Goal: Register for event/course

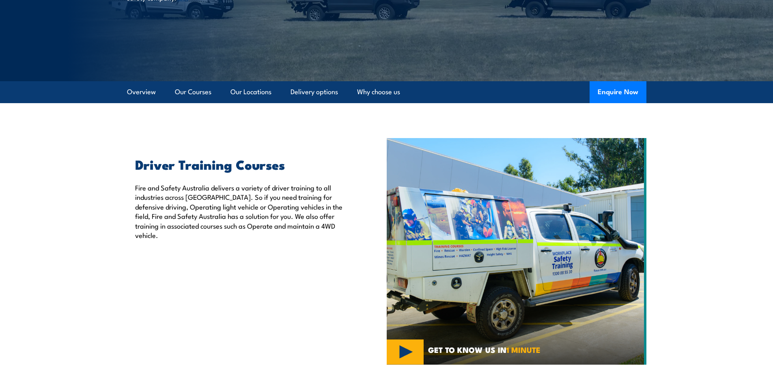
scroll to position [162, 0]
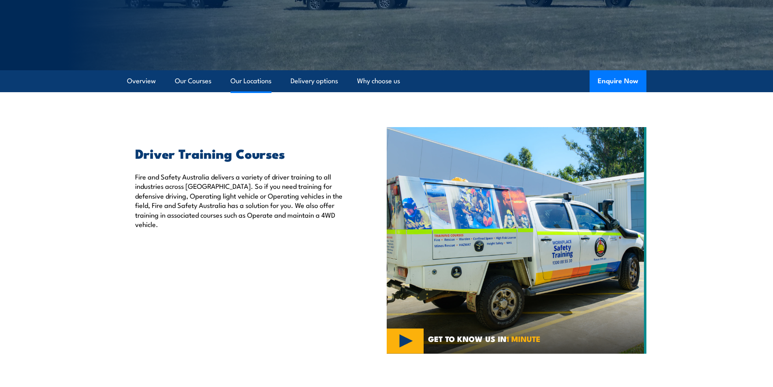
click at [245, 82] on link "Our Locations" at bounding box center [251, 81] width 41 height 22
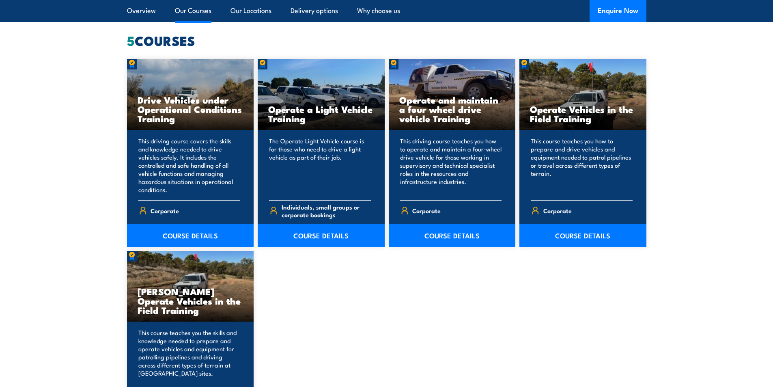
scroll to position [671, 0]
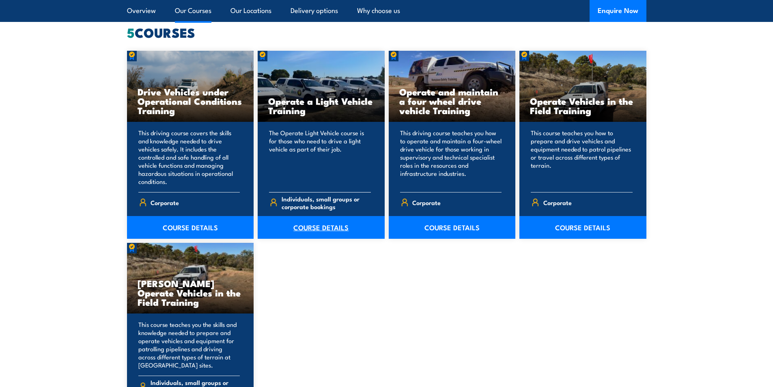
click at [321, 227] on link "COURSE DETAILS" at bounding box center [321, 227] width 127 height 23
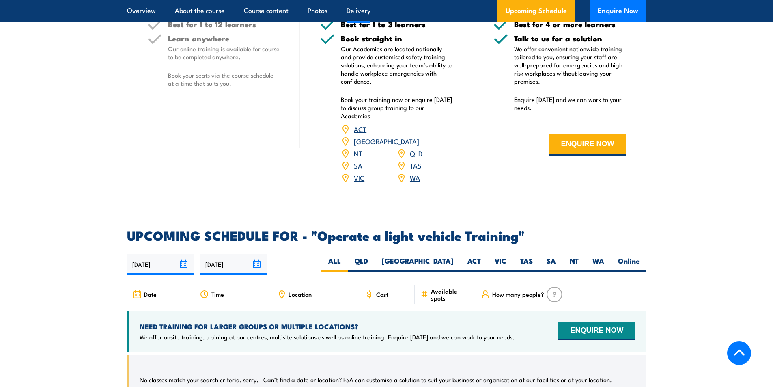
scroll to position [1015, 0]
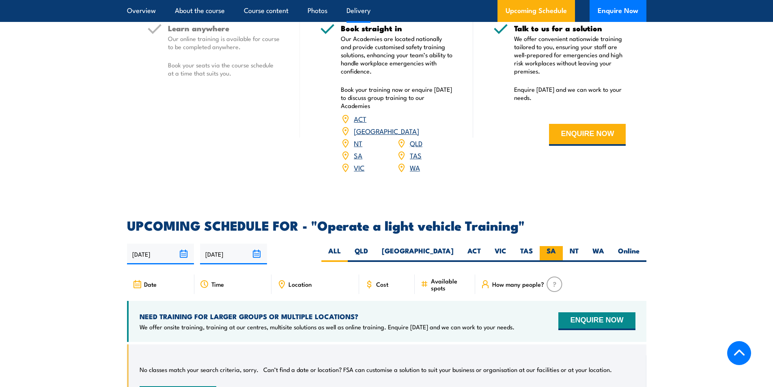
click at [544, 246] on label "SA" at bounding box center [551, 254] width 23 height 16
click at [556, 246] on input "SA" at bounding box center [558, 248] width 5 height 5
radio input "true"
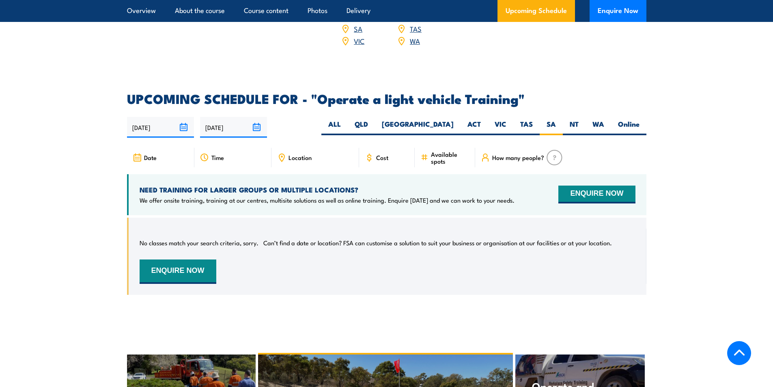
scroll to position [1141, 0]
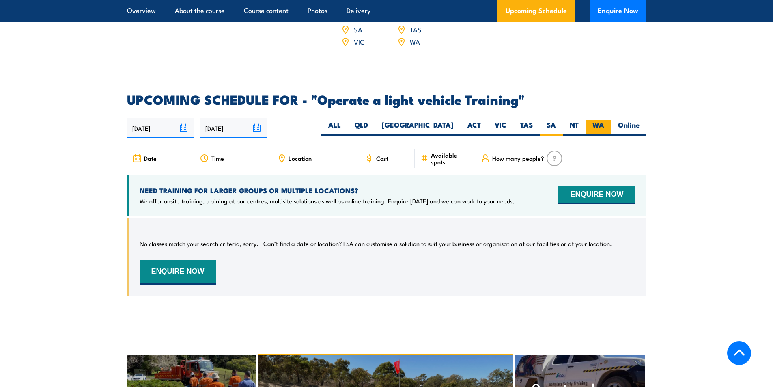
click at [591, 120] on label "WA" at bounding box center [599, 128] width 26 height 16
click at [604, 120] on input "WA" at bounding box center [606, 122] width 5 height 5
radio input "true"
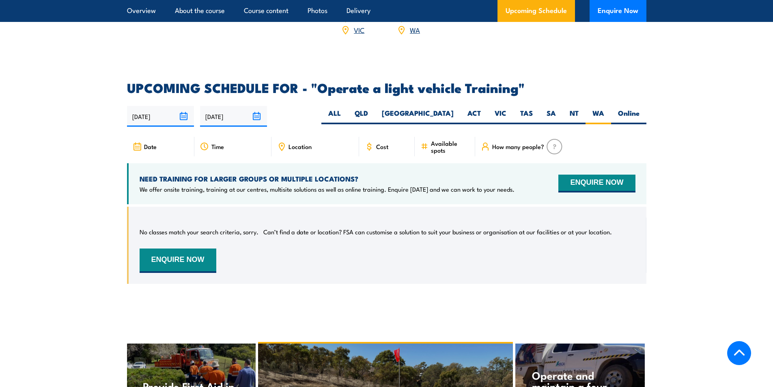
scroll to position [1141, 0]
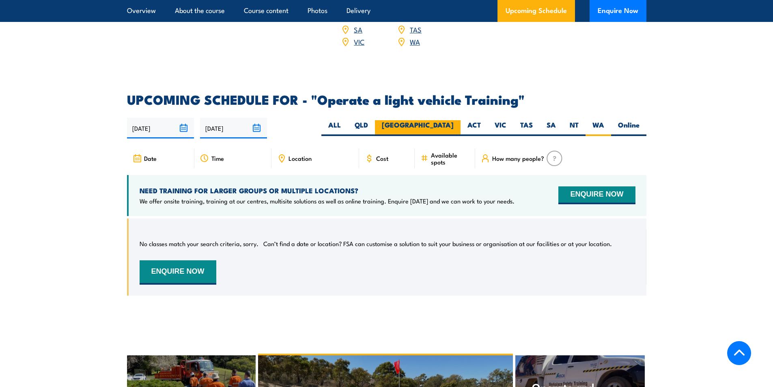
click at [446, 120] on label "NSW" at bounding box center [418, 128] width 86 height 16
click at [454, 120] on input "NSW" at bounding box center [456, 122] width 5 height 5
radio input "true"
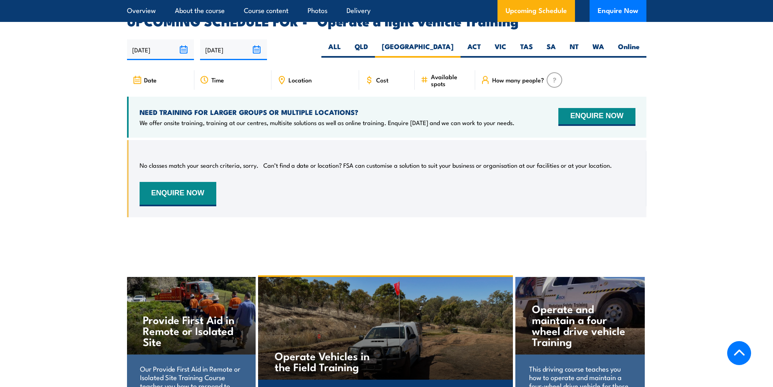
scroll to position [1222, 0]
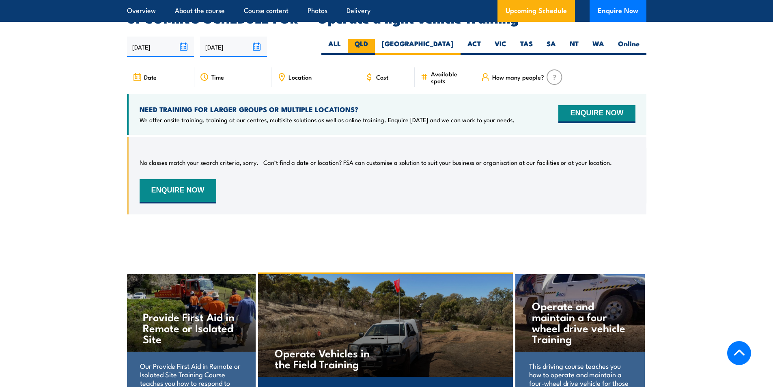
click at [375, 39] on label "QLD" at bounding box center [361, 47] width 27 height 16
click at [373, 39] on input "QLD" at bounding box center [370, 41] width 5 height 5
radio input "true"
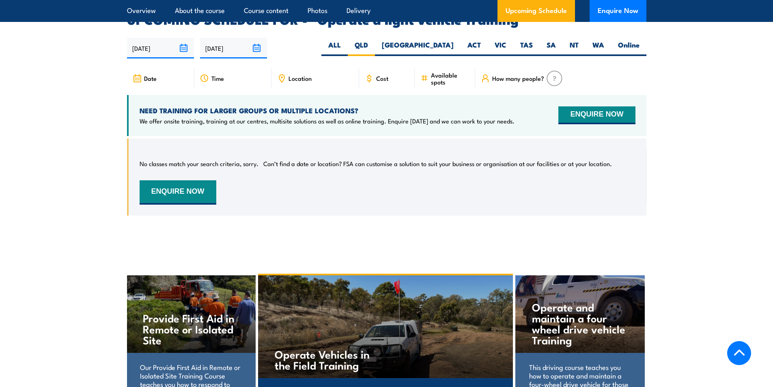
scroll to position [1222, 0]
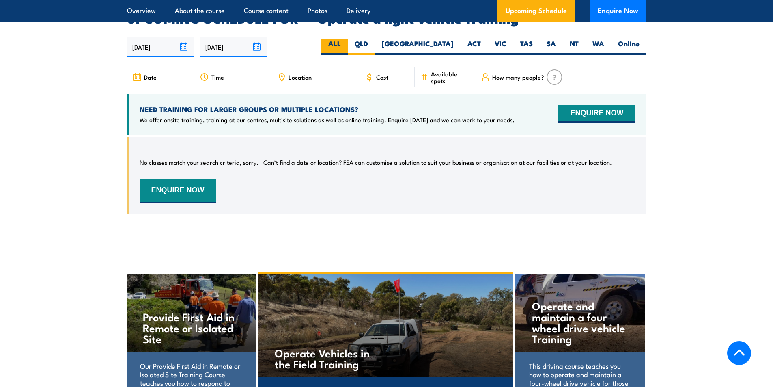
click at [348, 39] on label "ALL" at bounding box center [334, 47] width 26 height 16
click at [346, 39] on input "ALL" at bounding box center [343, 41] width 5 height 5
radio input "true"
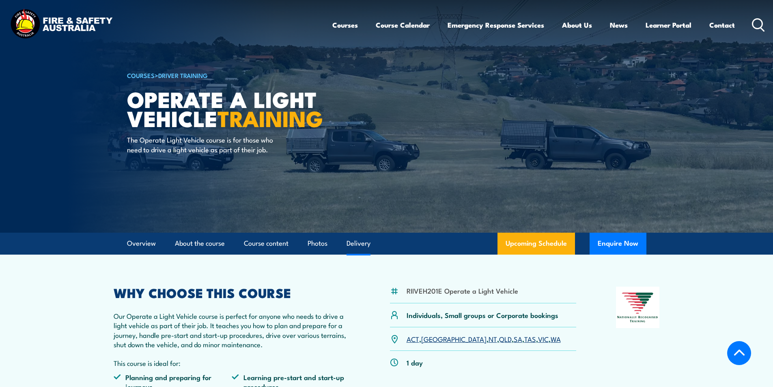
select select "8"
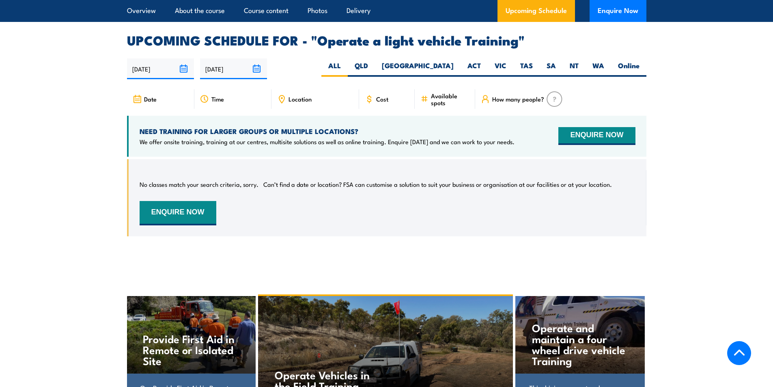
scroll to position [1222, 0]
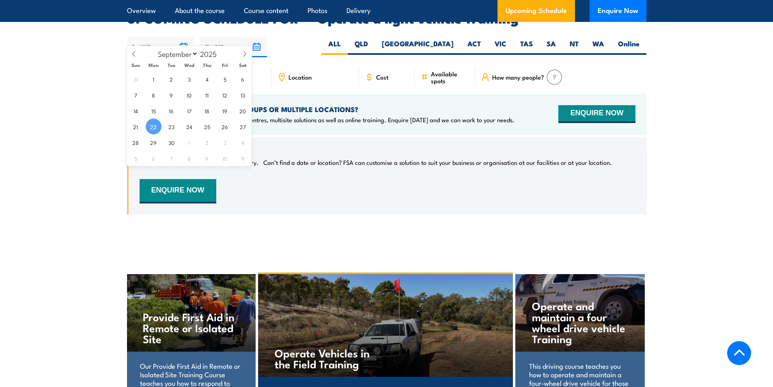
click at [170, 37] on input "[DATE]" at bounding box center [160, 47] width 67 height 21
click at [548, 39] on label "SA" at bounding box center [551, 47] width 23 height 16
click at [556, 39] on input "SA" at bounding box center [558, 41] width 5 height 5
radio input "true"
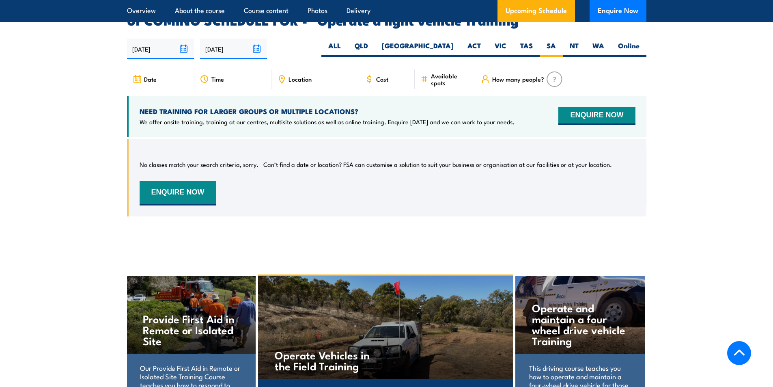
scroll to position [1222, 0]
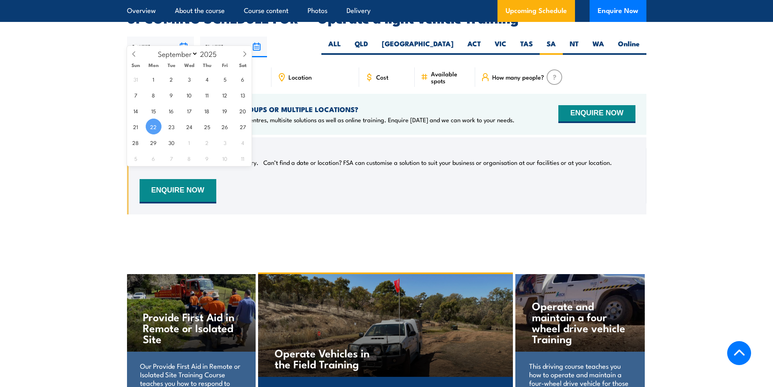
click at [177, 37] on input "[DATE]" at bounding box center [160, 47] width 67 height 21
click at [242, 55] on span at bounding box center [245, 57] width 14 height 22
select select "9"
click at [237, 81] on span "4" at bounding box center [243, 79] width 16 height 16
type input "[DATE]"
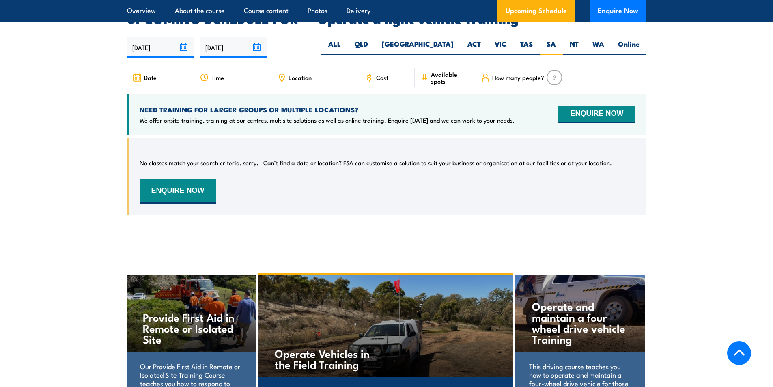
scroll to position [1222, 0]
